Goal: Task Accomplishment & Management: Use online tool/utility

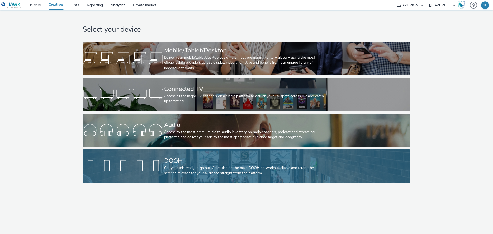
click at [210, 163] on div "DOOH" at bounding box center [245, 160] width 163 height 9
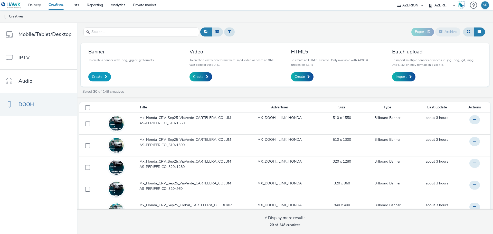
click at [97, 77] on span "Create" at bounding box center [97, 76] width 10 height 5
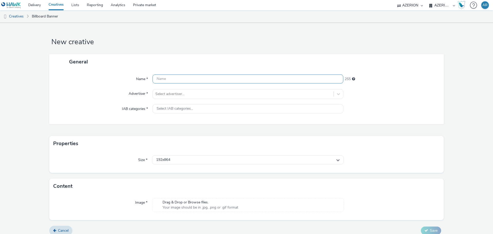
click at [185, 78] on input "text" at bounding box center [248, 78] width 191 height 9
paste input "Mx_Honda_CRV_Sep25_JCDecaux_"
click at [226, 79] on input "Mx_Honda_CRV_Sep25_JCDecaux_" at bounding box center [248, 78] width 191 height 9
paste input "CARTELERA_BILLBOARD_800x1200"
type input "Mx_Honda_CRV_Sep25_JCDecaux_CARTELERA_BILLBOARD_800x1200"
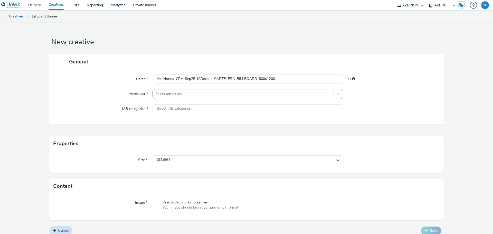
click at [221, 94] on div at bounding box center [243, 94] width 176 height 6
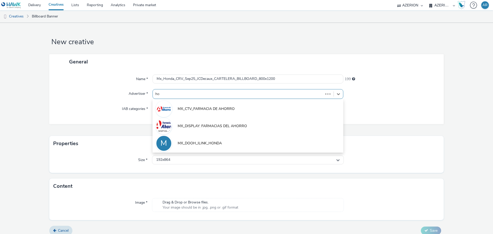
type input "hon"
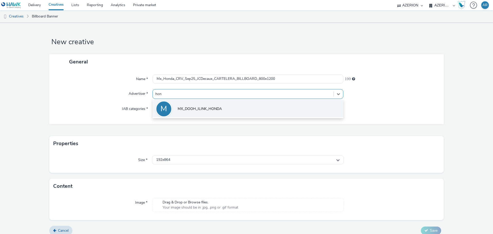
click at [211, 107] on span "MX_DOOH_ILINK_HONDA" at bounding box center [200, 108] width 44 height 5
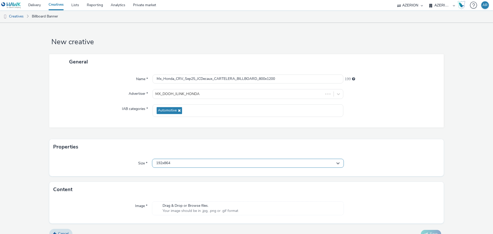
click at [214, 164] on div "192x864" at bounding box center [248, 163] width 192 height 9
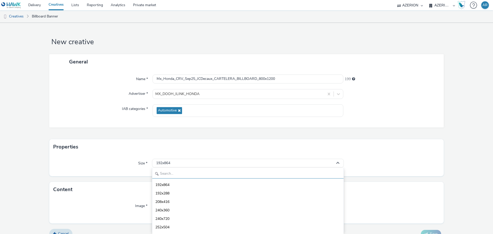
click at [201, 175] on input "text" at bounding box center [247, 174] width 191 height 9
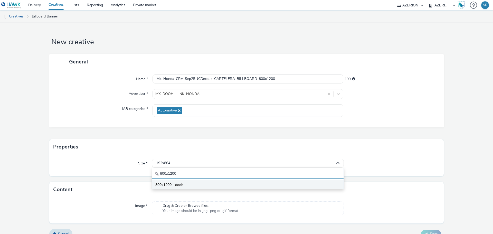
type input "800x1200"
click at [175, 185] on span "800x1200 - dooh" at bounding box center [169, 184] width 28 height 5
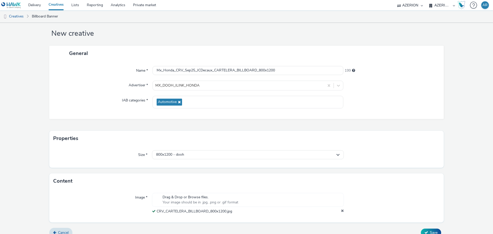
scroll to position [16, 0]
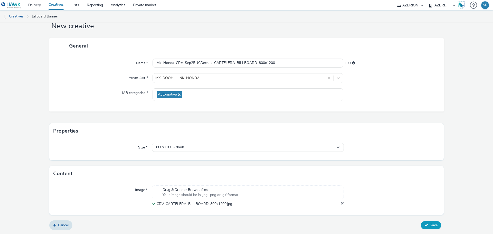
click at [432, 225] on span "Save" at bounding box center [434, 225] width 8 height 5
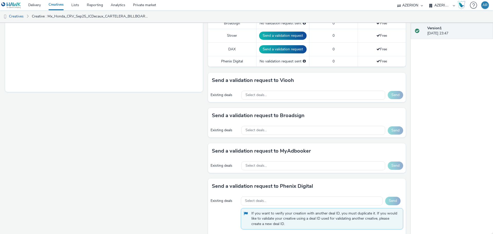
scroll to position [180, 0]
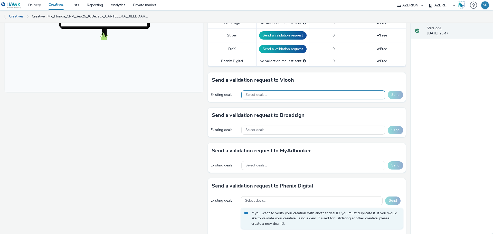
click at [276, 95] on div "Select deals..." at bounding box center [313, 94] width 144 height 9
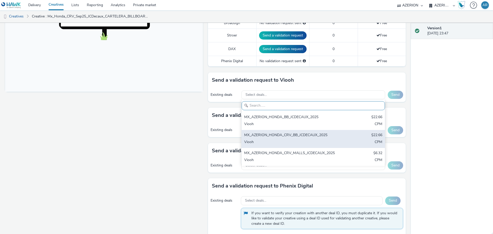
click at [283, 135] on div "MX_AZERION_HONDA_CRV_BB_JCDECAUX_2025" at bounding box center [289, 136] width 91 height 6
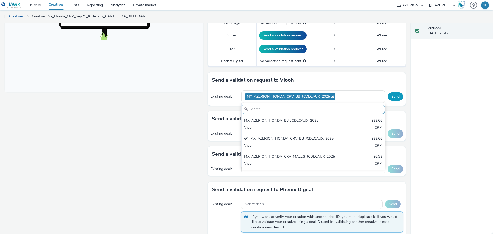
click at [393, 94] on button "Send" at bounding box center [395, 96] width 15 height 8
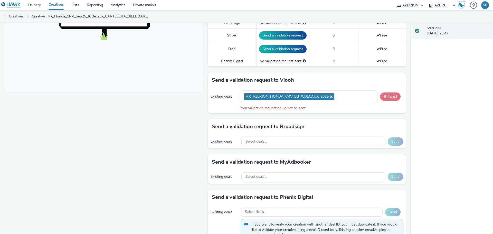
click at [384, 95] on span at bounding box center [385, 97] width 3 height 4
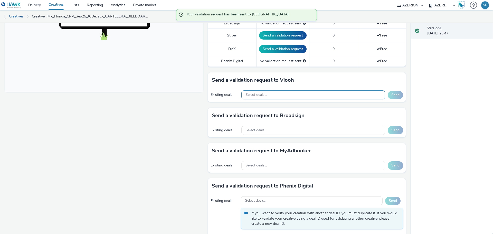
click at [285, 94] on div "Select deals..." at bounding box center [313, 94] width 144 height 9
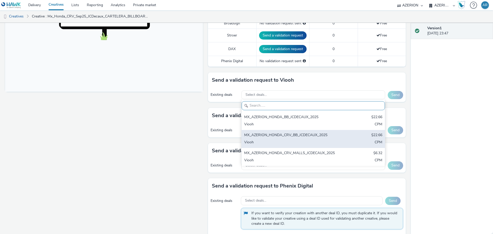
click at [285, 135] on div "MX_AZERION_HONDA_CRV_BB_JCDECAUX_2025" at bounding box center [289, 136] width 91 height 6
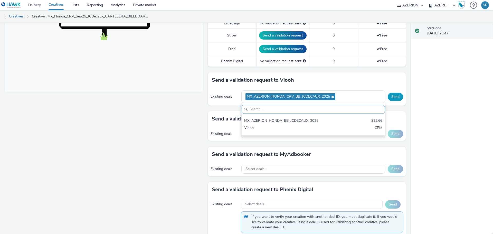
click at [389, 94] on button "Send" at bounding box center [395, 97] width 15 height 8
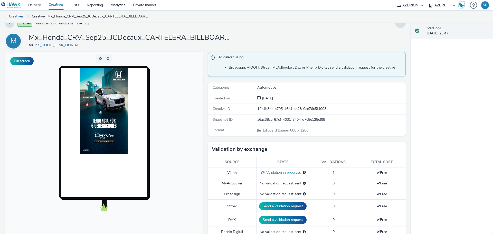
scroll to position [0, 0]
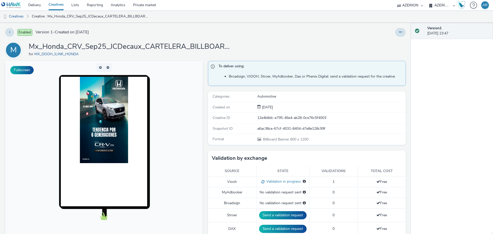
click at [146, 48] on h1 "Mx_Honda_CRV_Sep25_JCDecaux_CARTELERA_BILLBOARD_800x1200" at bounding box center [131, 47] width 205 height 10
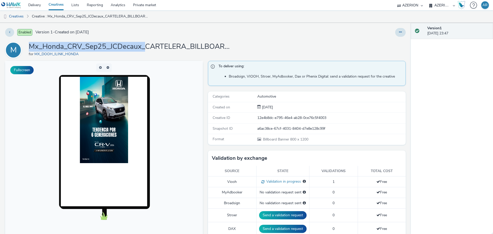
drag, startPoint x: 145, startPoint y: 48, endPoint x: 30, endPoint y: 46, distance: 115.1
click at [30, 46] on h1 "Mx_Honda_CRV_Sep25_JCDecaux_CARTELERA_BILLBOARD_800x1200" at bounding box center [131, 47] width 205 height 10
copy h1 "Mx_Honda_CRV_Sep25_JCDecaux_"
click at [16, 17] on link "Creatives" at bounding box center [13, 16] width 26 height 12
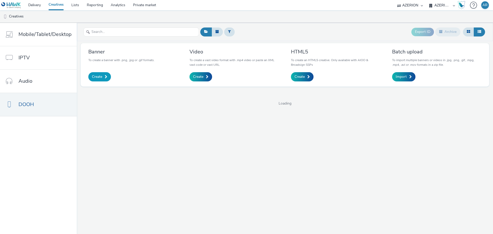
click at [100, 77] on span "Create" at bounding box center [97, 76] width 10 height 5
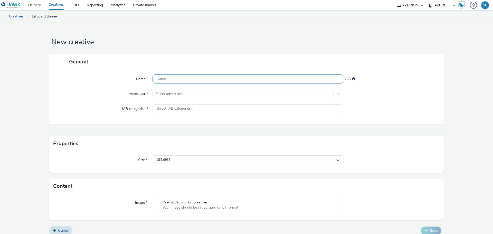
click at [175, 79] on input "text" at bounding box center [248, 78] width 191 height 9
paste input "Mx_Honda_CRV_Sep25_JCDecaux_"
click at [240, 81] on input "Mx_Honda_CRV_Sep25_JCDecaux_" at bounding box center [248, 78] width 191 height 9
paste input "CARTELERA_BILLBOARD_1920x1080"
type input "Mx_Honda_CRV_Sep25_JCDecaux_CARTELERA_BILLBOARD_1920x1080"
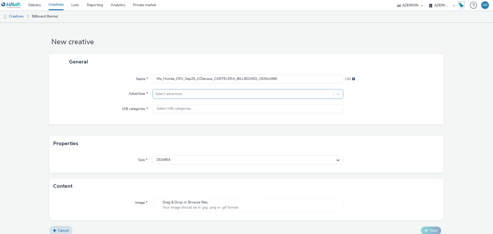
click at [198, 93] on div at bounding box center [243, 94] width 176 height 6
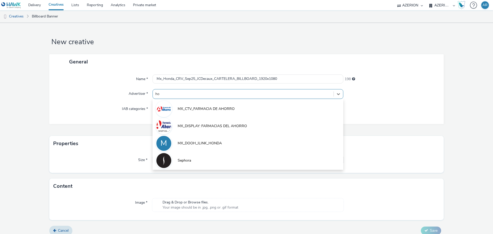
type input "hon"
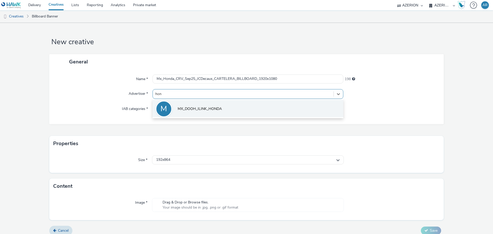
click at [193, 109] on span "MX_DOOH_ILINK_HONDA" at bounding box center [200, 108] width 44 height 5
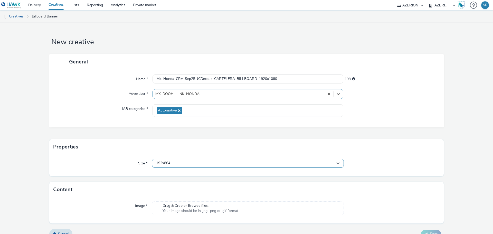
click at [204, 163] on div "192x864" at bounding box center [248, 163] width 192 height 9
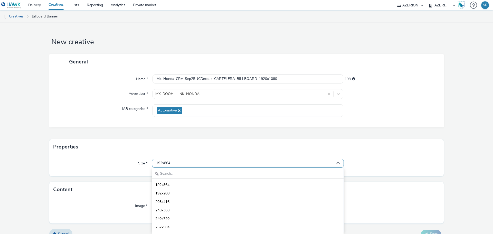
scroll to position [8, 0]
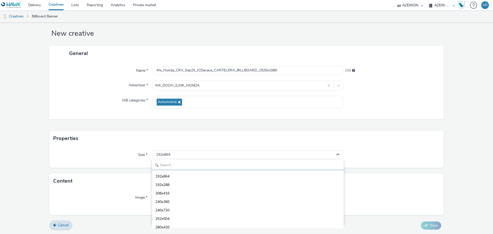
click at [203, 163] on input "text" at bounding box center [247, 165] width 191 height 9
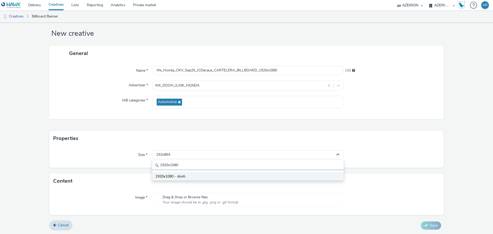
type input "1920x1080"
click at [169, 175] on span "1920x1080 - dooh" at bounding box center [170, 176] width 30 height 5
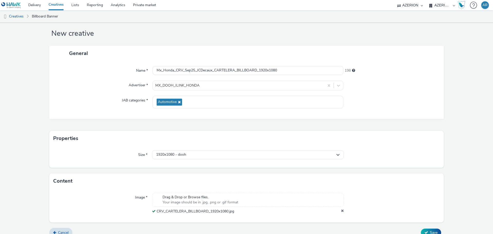
scroll to position [16, 0]
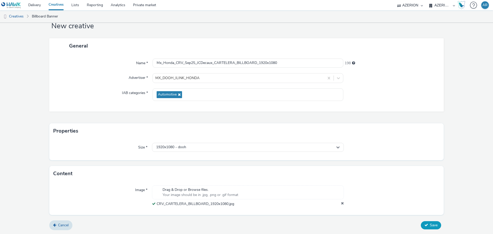
click at [430, 225] on span "Save" at bounding box center [434, 225] width 8 height 5
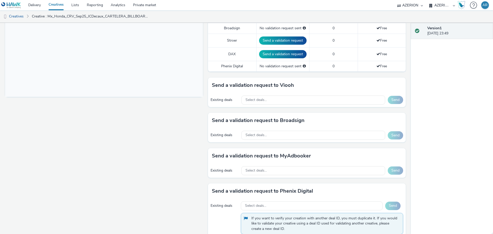
scroll to position [180, 0]
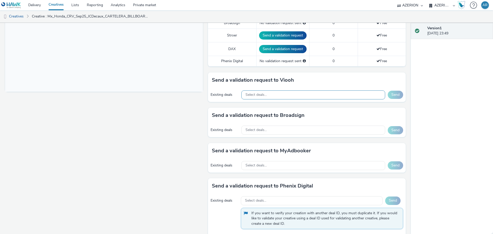
click at [257, 96] on span "Select deals..." at bounding box center [256, 95] width 21 height 4
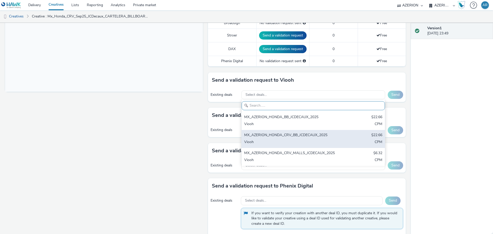
click at [263, 134] on div "MX_AZERION_HONDA_CRV_BB_JCDECAUX_2025" at bounding box center [289, 136] width 91 height 6
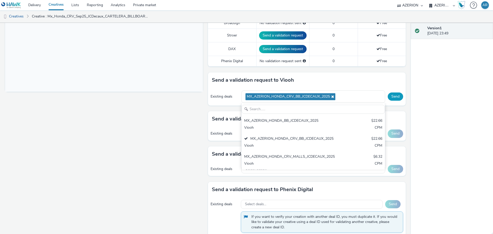
click at [390, 95] on button "Send" at bounding box center [395, 96] width 15 height 8
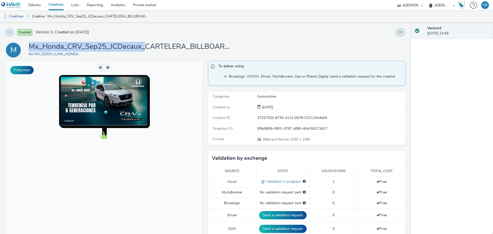
drag, startPoint x: 145, startPoint y: 49, endPoint x: 30, endPoint y: 44, distance: 114.4
click at [30, 44] on h1 "Mx_Honda_CRV_Sep25_JCDecaux_CARTELERA_BILLBOARD_1920x1080" at bounding box center [131, 47] width 205 height 10
copy h1 "Mx_Honda_CRV_Sep25_JCDecaux_"
click at [12, 17] on link "Creatives" at bounding box center [13, 16] width 26 height 12
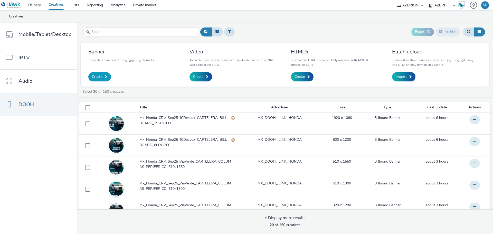
click at [100, 77] on span "Create" at bounding box center [97, 76] width 10 height 5
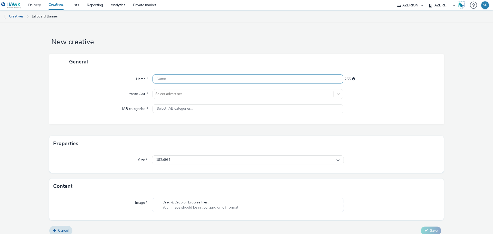
click at [170, 80] on input "text" at bounding box center [248, 78] width 191 height 9
paste input "Mx_Honda_CRV_Sep25_JCDecaux_"
click at [222, 78] on input "Mx_Honda_CRV_Sep25_JCDecaux_" at bounding box center [248, 78] width 191 height 9
paste input "centro-comercial-cars_1920x1080"
type input "Mx_Honda_CRV_Sep25_JCDecaux_centro-comercial-cars_1920x1080"
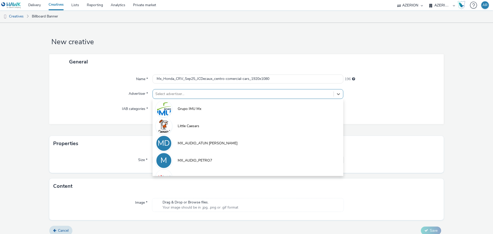
click at [216, 94] on div at bounding box center [243, 94] width 176 height 6
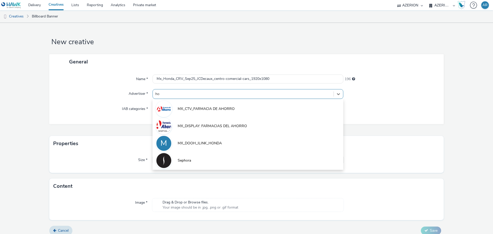
type input "hon"
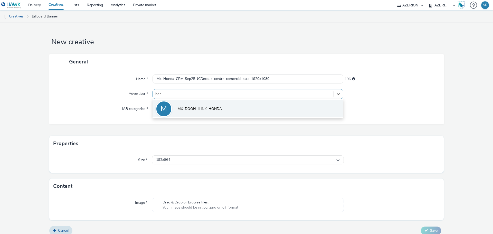
click at [209, 108] on span "MX_DOOH_ILINK_HONDA" at bounding box center [200, 108] width 44 height 5
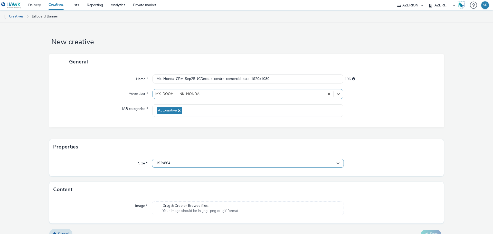
click at [199, 162] on div "192x864" at bounding box center [248, 163] width 192 height 9
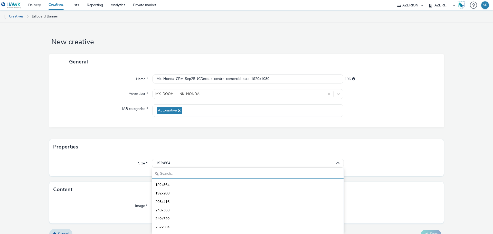
click at [184, 175] on input "text" at bounding box center [247, 174] width 191 height 9
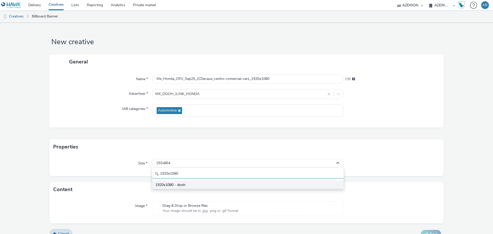
type input "1920x1080"
click at [177, 184] on span "1920x1080 - dooh" at bounding box center [170, 184] width 30 height 5
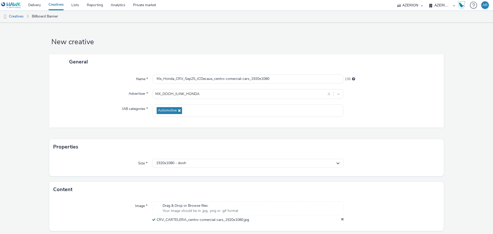
scroll to position [16, 0]
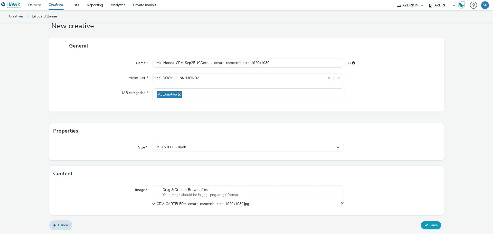
click at [430, 224] on span "Save" at bounding box center [434, 225] width 8 height 5
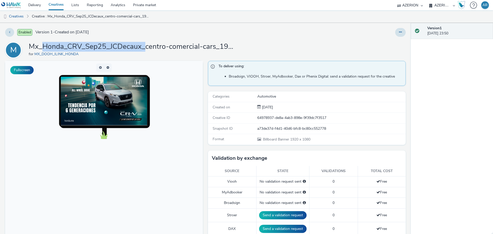
drag, startPoint x: 145, startPoint y: 47, endPoint x: 45, endPoint y: 43, distance: 100.5
click at [45, 43] on h1 "Mx_Honda_CRV_Sep25_JCDecaux_centro-comercial-cars_1920x1080" at bounding box center [131, 47] width 205 height 10
click at [202, 35] on div "Enabled Version 1 - Created on [DATE]" at bounding box center [125, 32] width 240 height 9
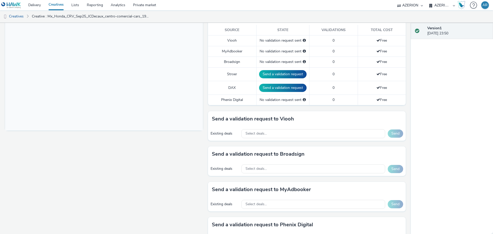
scroll to position [180, 0]
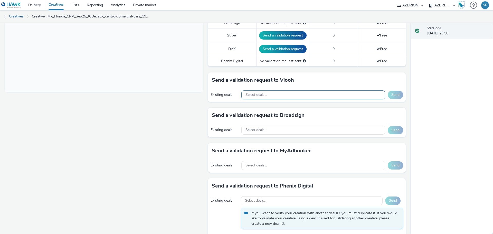
click at [277, 94] on div "Select deals..." at bounding box center [313, 94] width 144 height 9
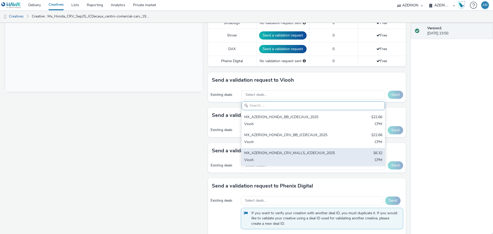
click at [297, 154] on div "MX_AZERION_HONDA_CRV_MALLS_JCDECAUX_2025" at bounding box center [289, 154] width 91 height 6
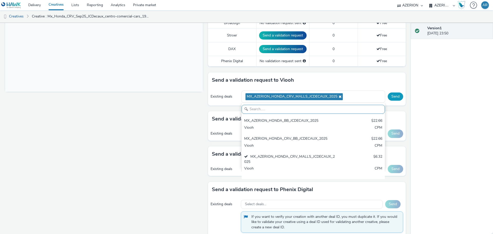
click at [392, 97] on button "Send" at bounding box center [395, 96] width 15 height 8
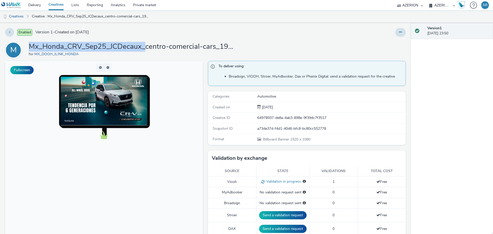
drag, startPoint x: 145, startPoint y: 49, endPoint x: 31, endPoint y: 49, distance: 113.8
click at [31, 49] on h1 "Mx_Honda_CRV_Sep25_JCDecaux_centro-comercial-cars_1920x1080" at bounding box center [131, 47] width 205 height 10
copy h1 "Mx_Honda_CRV_Sep25_JCDecaux_"
click at [18, 16] on link "Creatives" at bounding box center [13, 16] width 26 height 12
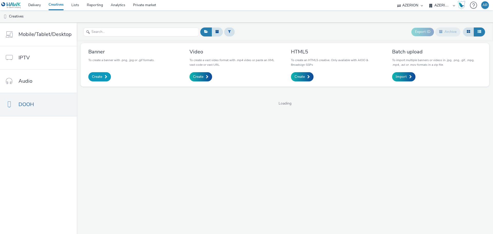
click at [99, 78] on span "Create" at bounding box center [97, 76] width 10 height 5
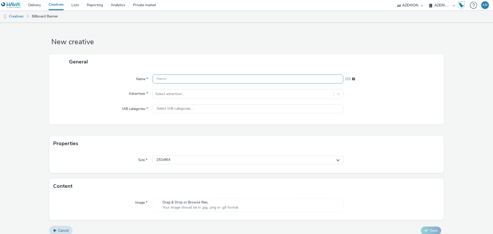
click at [194, 80] on input "text" at bounding box center [248, 78] width 191 height 9
paste input "Mx_Honda_CRV_Sep25_JCDecaux_"
click at [227, 80] on input "Mx_Honda_CRV_Sep25_JCDecaux_" at bounding box center [248, 78] width 191 height 9
paste input "centro-comercial-carso_2160x3840"
type input "Mx_Honda_CRV_Sep25_JCDecaux_centro-comercial-carso_2160x3840"
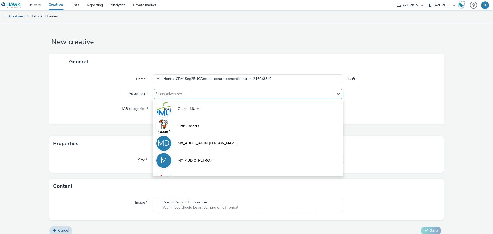
click at [201, 93] on div at bounding box center [243, 94] width 176 height 6
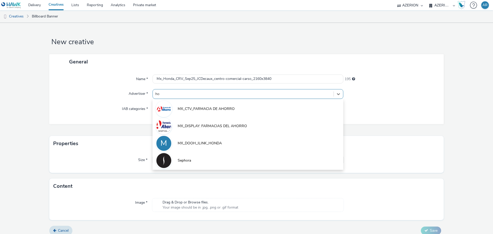
type input "hon"
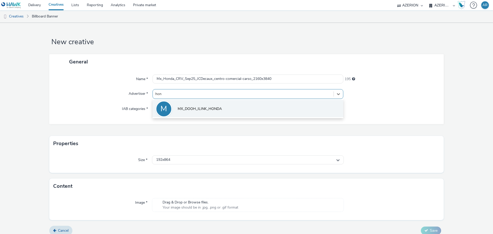
click at [195, 107] on span "MX_DOOH_ILINK_HONDA" at bounding box center [200, 108] width 44 height 5
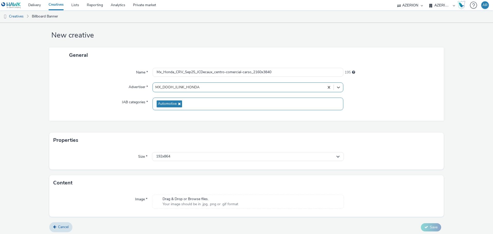
scroll to position [8, 0]
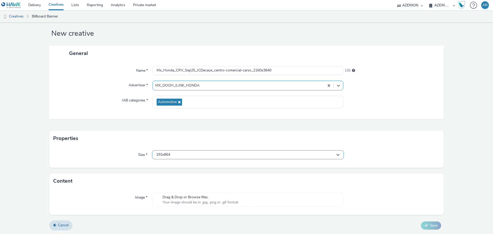
click at [188, 153] on div "192x864" at bounding box center [248, 154] width 192 height 9
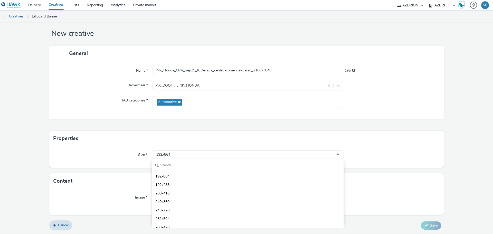
click at [170, 165] on input "text" at bounding box center [247, 165] width 191 height 9
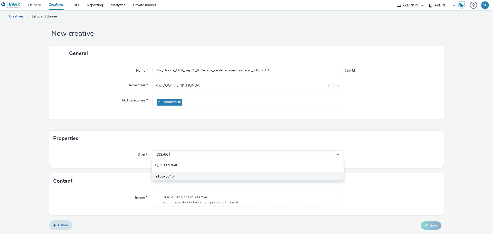
type input "2160x3840"
click at [165, 176] on span "2160x3840" at bounding box center [164, 176] width 18 height 5
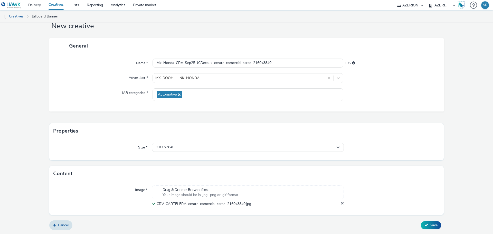
scroll to position [16, 0]
click at [430, 226] on span "Save" at bounding box center [434, 225] width 8 height 5
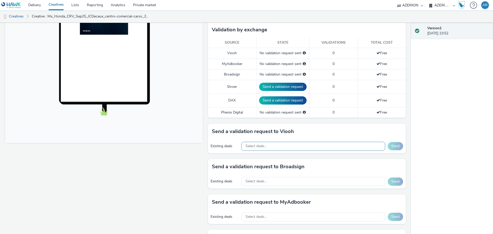
click at [264, 146] on span "Select deals..." at bounding box center [256, 146] width 21 height 4
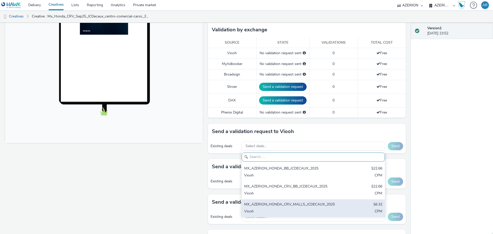
click at [297, 202] on div "MX_AZERION_HONDA_CRV_MALLS_JCDECAUX_2025" at bounding box center [289, 205] width 91 height 6
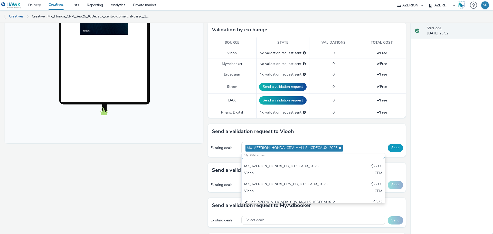
click at [393, 147] on button "Send" at bounding box center [395, 148] width 15 height 8
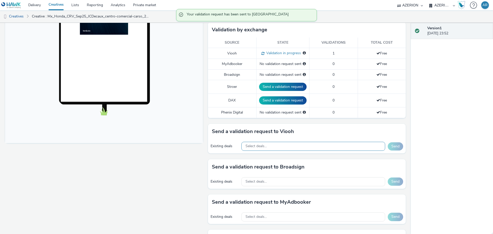
scroll to position [0, 0]
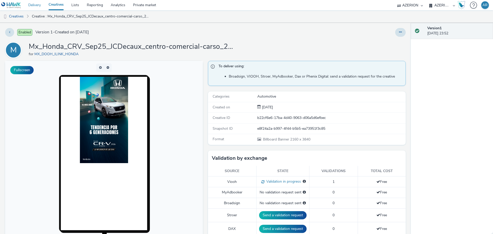
click at [34, 5] on link "Delivery" at bounding box center [34, 5] width 20 height 10
